Goal: Information Seeking & Learning: Understand process/instructions

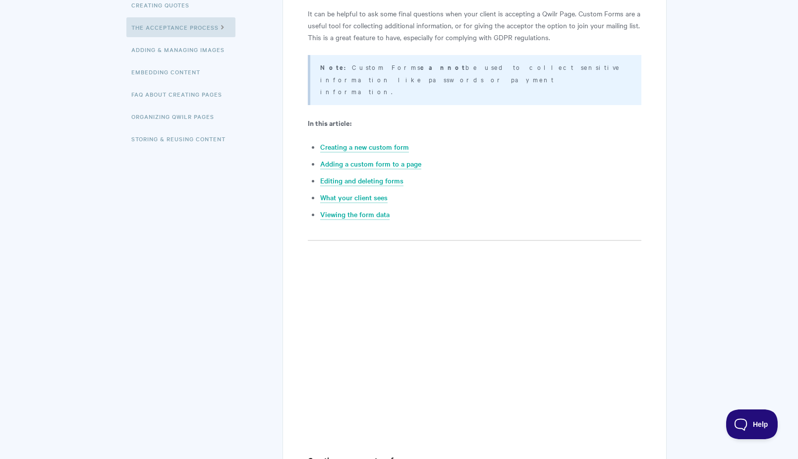
scroll to position [297, 0]
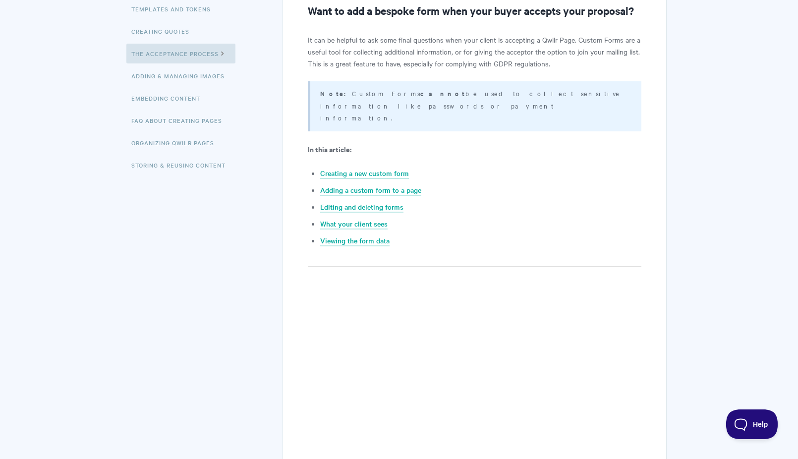
scroll to position [198, 0]
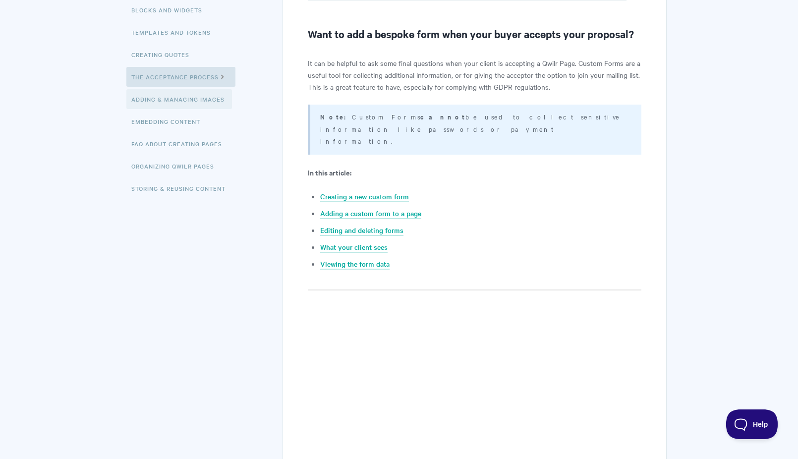
click at [186, 102] on link "Adding & Managing Images" at bounding box center [179, 99] width 106 height 20
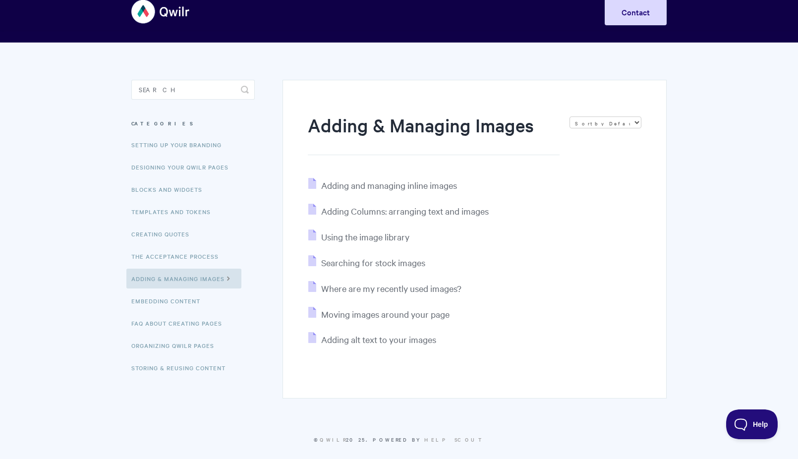
scroll to position [29, 0]
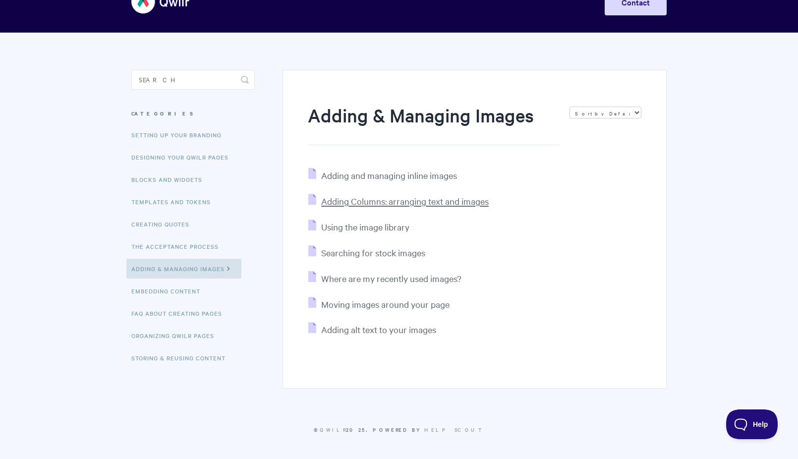
click at [439, 199] on span "Adding Columns: arranging text and images" at bounding box center [404, 200] width 167 height 11
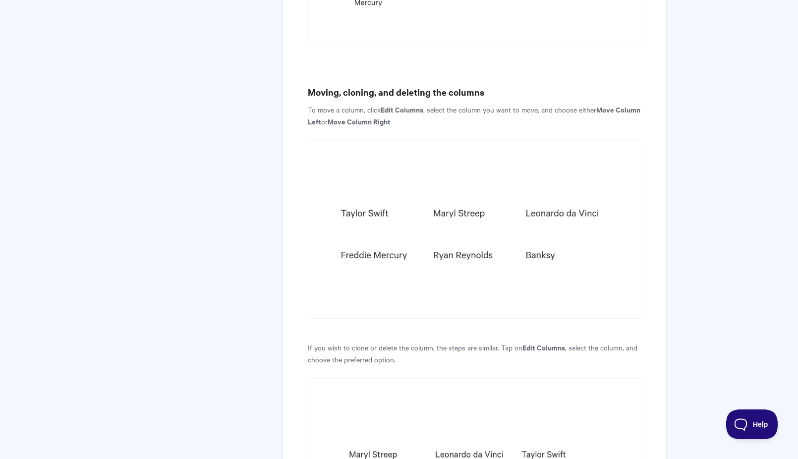
scroll to position [1909, 0]
